Goal: Find specific page/section: Find specific page/section

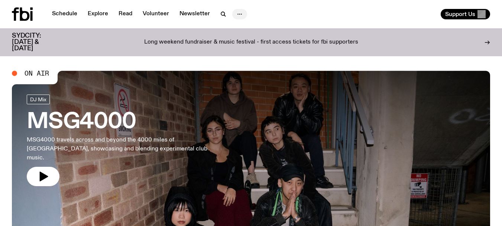
click at [232, 11] on button "button" at bounding box center [239, 14] width 15 height 10
click at [233, 29] on link "About Us" at bounding box center [239, 30] width 37 height 10
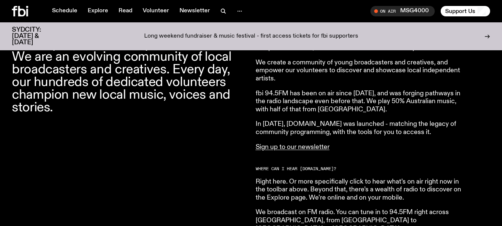
scroll to position [294, 0]
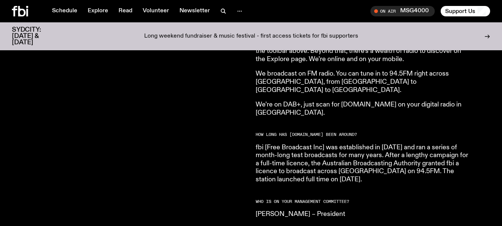
drag, startPoint x: 336, startPoint y: 85, endPoint x: 354, endPoint y: 83, distance: 17.5
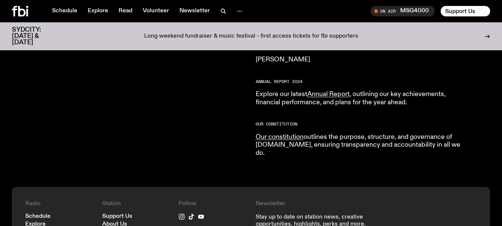
drag, startPoint x: 374, startPoint y: 114, endPoint x: 364, endPoint y: 151, distance: 38.0
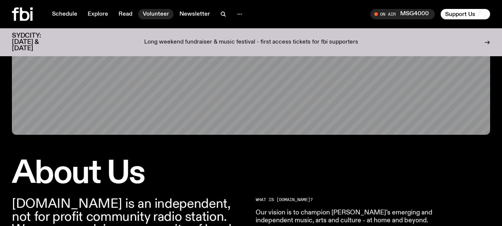
scroll to position [0, 0]
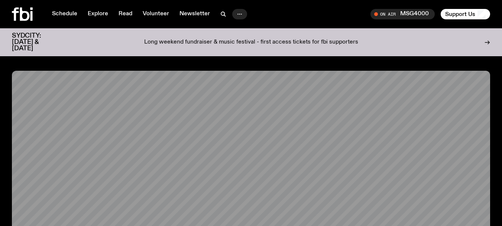
click at [232, 14] on button "button" at bounding box center [239, 14] width 15 height 10
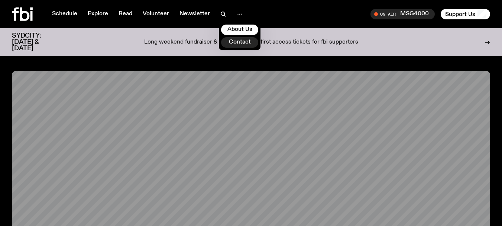
click at [233, 37] on link "Contact" at bounding box center [239, 42] width 37 height 10
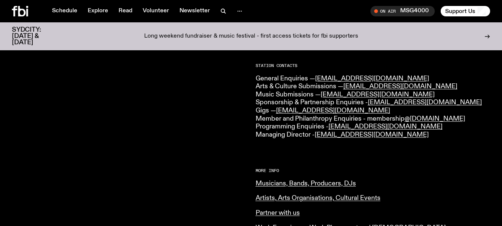
scroll to position [186, 0]
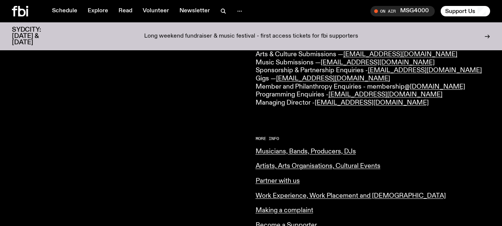
drag, startPoint x: 265, startPoint y: 88, endPoint x: 264, endPoint y: 107, distance: 19.7
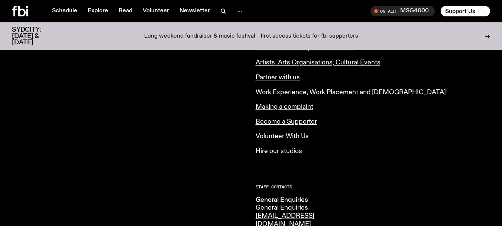
scroll to position [333, 0]
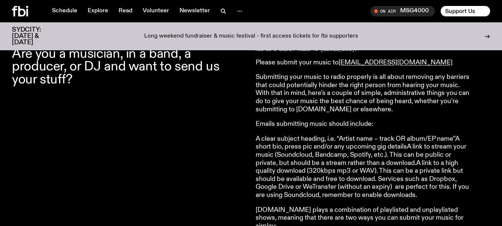
drag, startPoint x: 252, startPoint y: 82, endPoint x: 253, endPoint y: 94, distance: 11.6
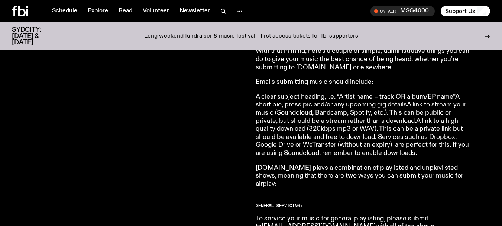
drag, startPoint x: 300, startPoint y: 70, endPoint x: 300, endPoint y: 82, distance: 11.9
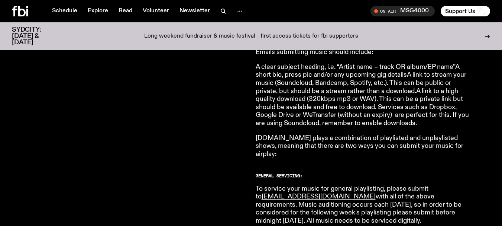
drag, startPoint x: 378, startPoint y: 75, endPoint x: 378, endPoint y: 88, distance: 13.0
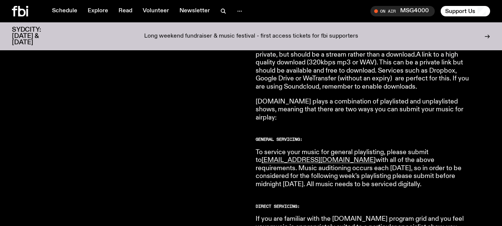
drag, startPoint x: 363, startPoint y: 80, endPoint x: 351, endPoint y: 88, distance: 14.6
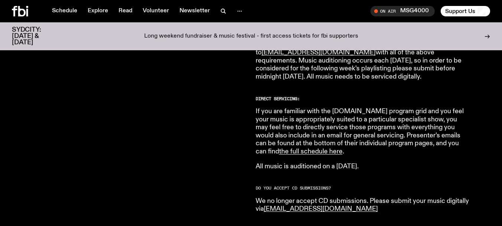
drag, startPoint x: 330, startPoint y: 71, endPoint x: 324, endPoint y: 92, distance: 21.2
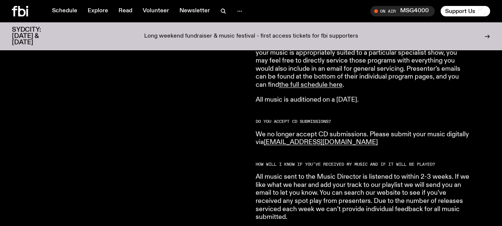
drag, startPoint x: 341, startPoint y: 59, endPoint x: 323, endPoint y: 88, distance: 34.0
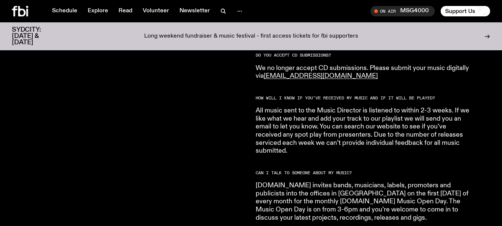
scroll to position [594, 0]
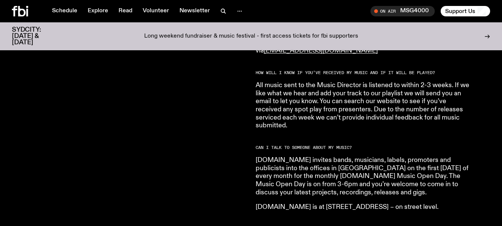
drag, startPoint x: 347, startPoint y: 68, endPoint x: 343, endPoint y: 79, distance: 12.1
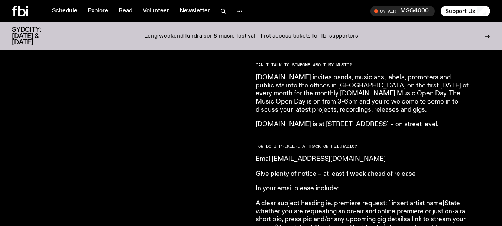
drag, startPoint x: 341, startPoint y: 83, endPoint x: 334, endPoint y: 97, distance: 16.0
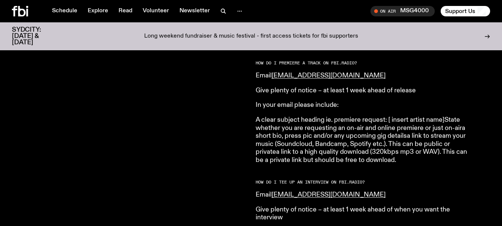
scroll to position [800, 0]
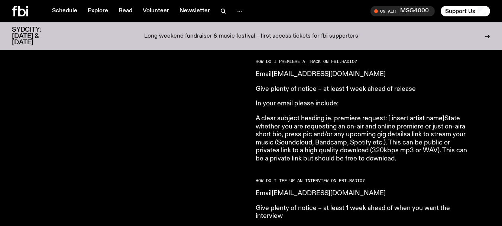
drag, startPoint x: 312, startPoint y: 112, endPoint x: 308, endPoint y: 119, distance: 8.5
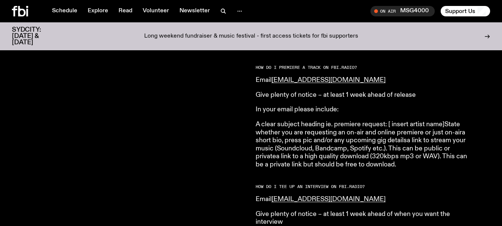
drag, startPoint x: 301, startPoint y: 106, endPoint x: 314, endPoint y: 113, distance: 15.5
